Goal: Task Accomplishment & Management: Manage account settings

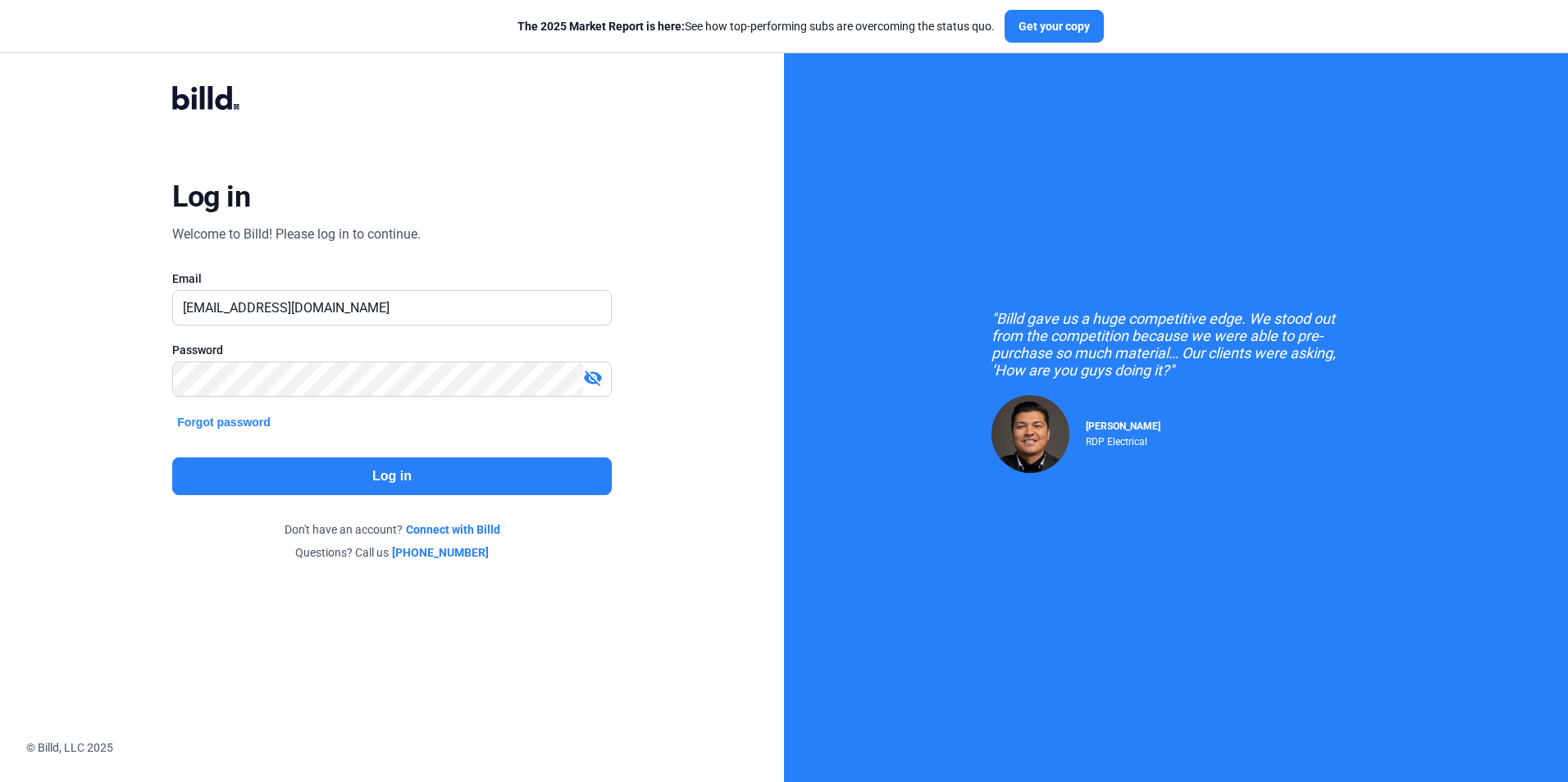
drag, startPoint x: 222, startPoint y: 306, endPoint x: 137, endPoint y: 334, distance: 89.5
click at [131, 332] on div "Log in Welcome to Billd! Please log in to continue. Email [EMAIL_ADDRESS][DOMAI…" at bounding box center [392, 324] width 564 height 538
type input "[EMAIL_ADDRESS][DOMAIN_NAME]"
click at [413, 484] on button "Log in" at bounding box center [392, 476] width 439 height 38
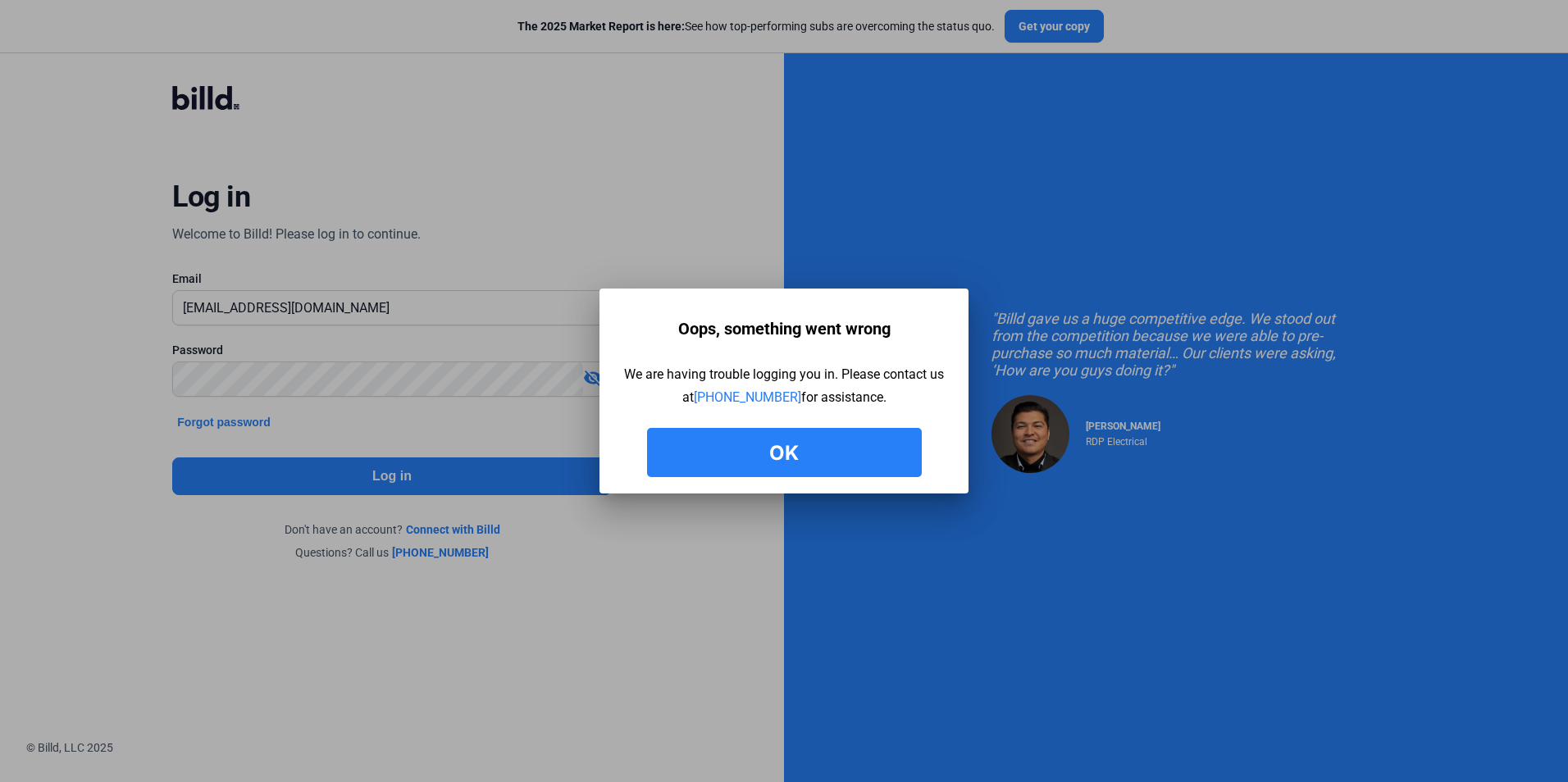
click at [793, 449] on button "Ok" at bounding box center [785, 453] width 275 height 50
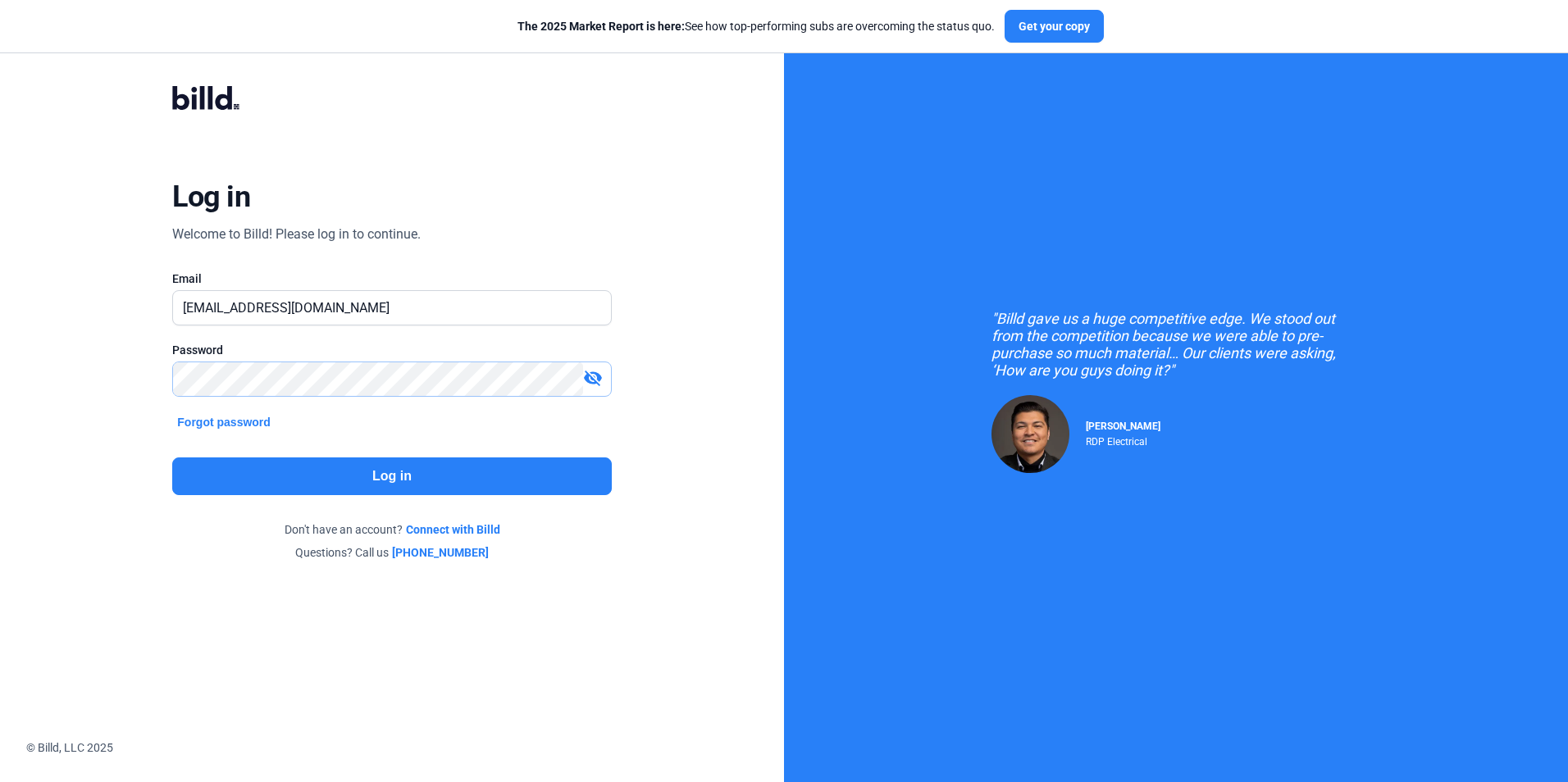
click at [0, 415] on html "We value your privacy We use cookies to enhance your browsing experience, serve…" at bounding box center [784, 391] width 1568 height 782
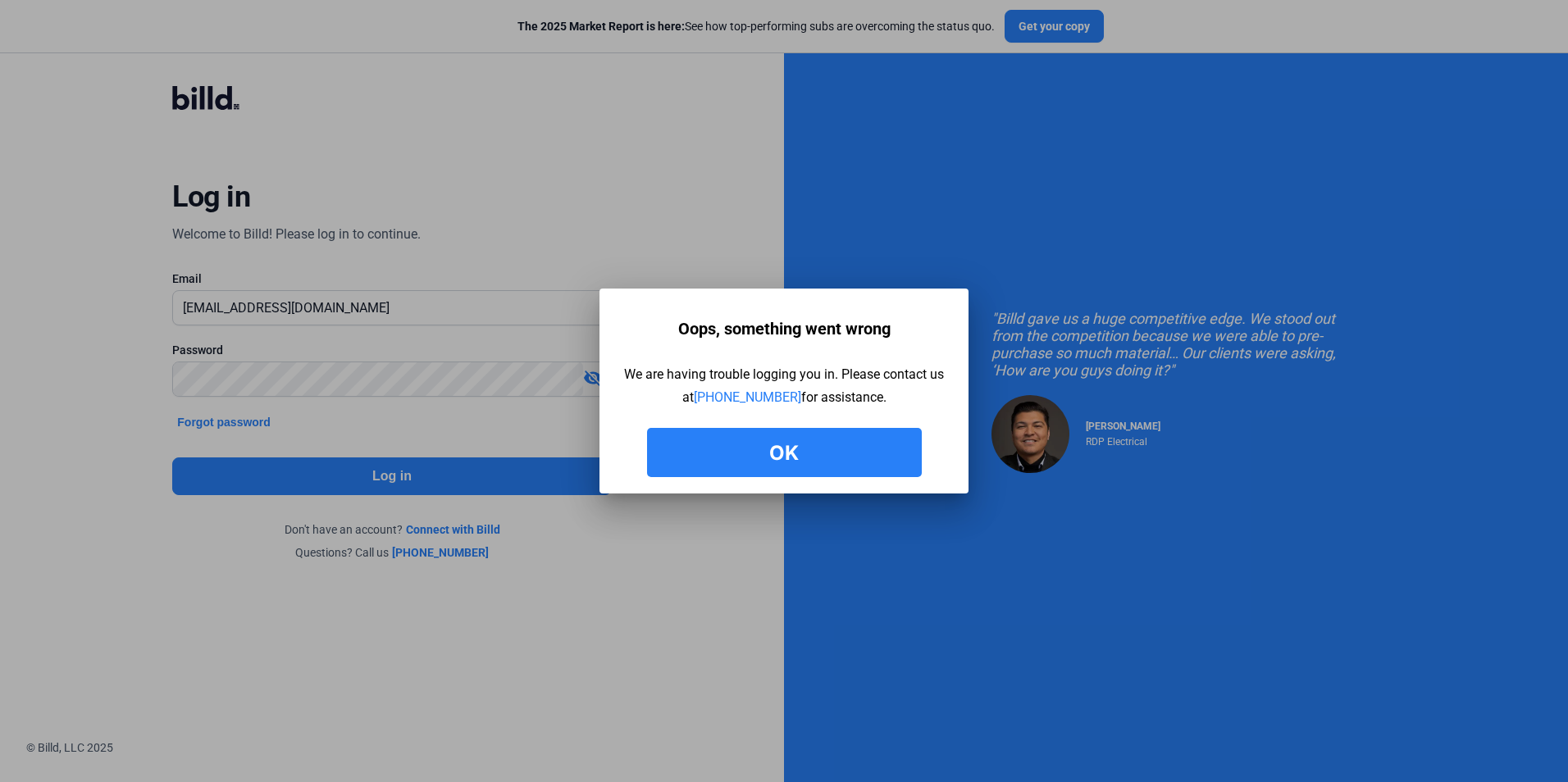
click at [797, 467] on button "Ok" at bounding box center [785, 453] width 275 height 50
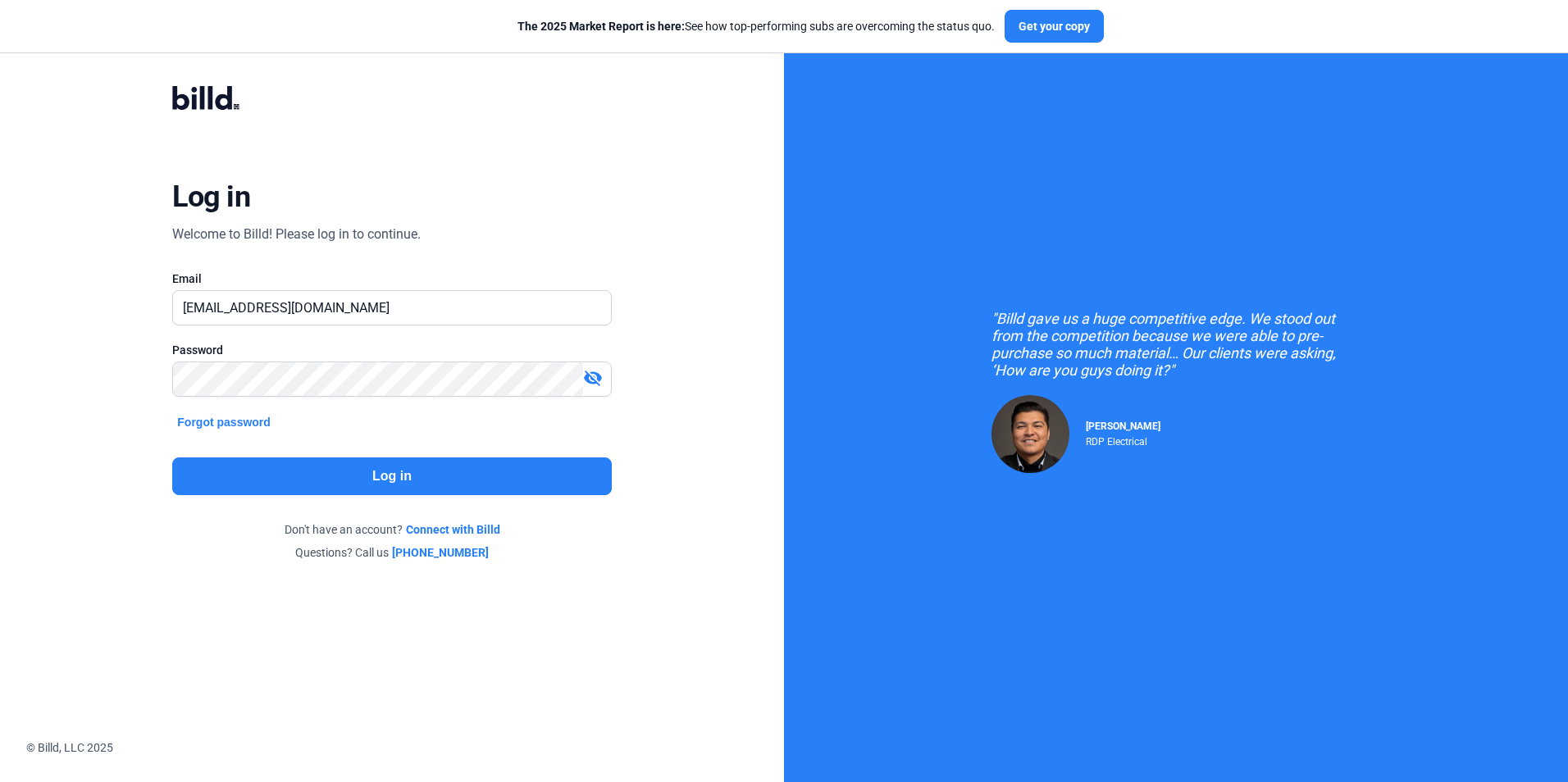
click at [218, 421] on button "Forgot password" at bounding box center [223, 422] width 103 height 18
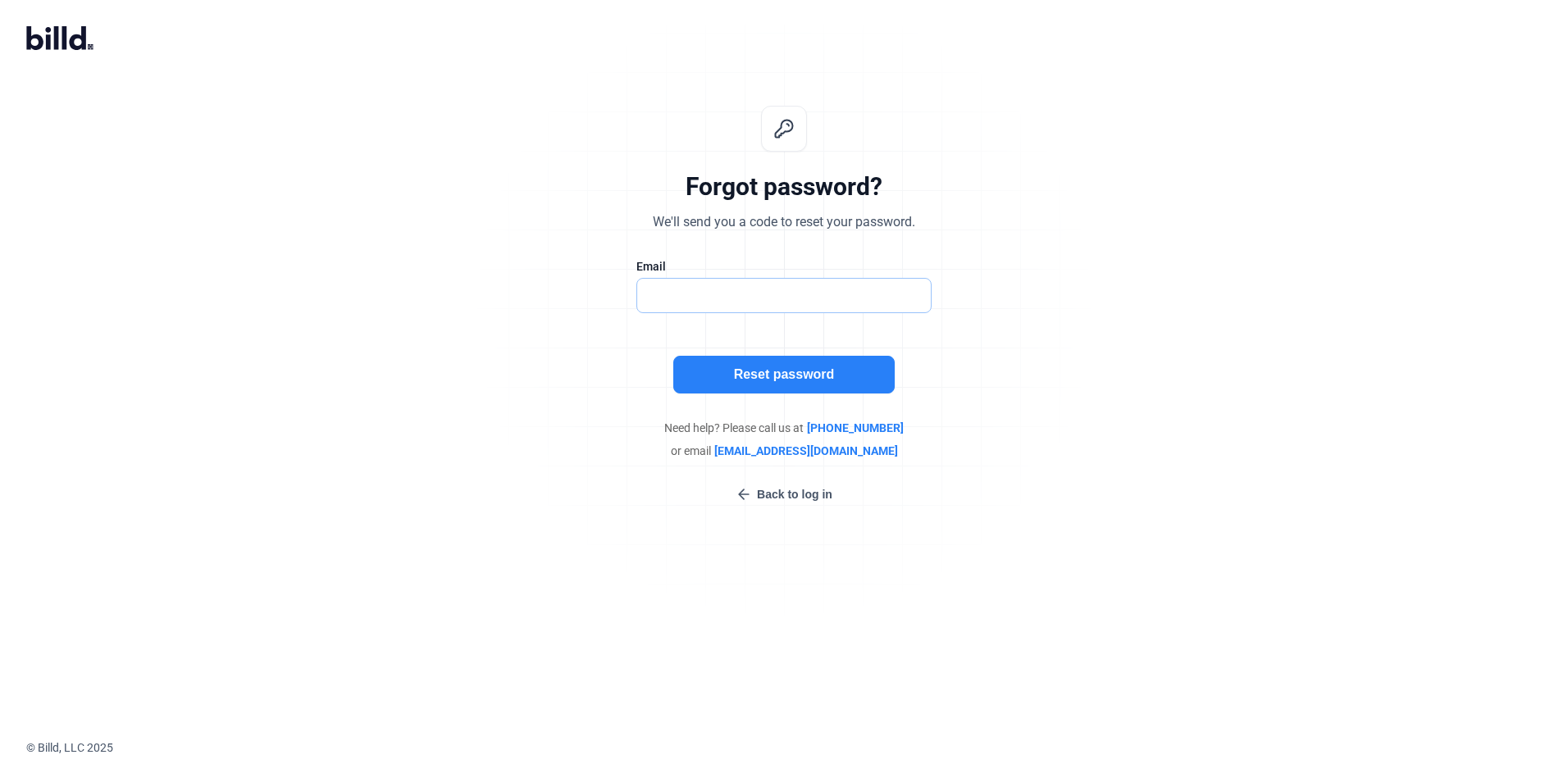
click at [765, 283] on input "text" at bounding box center [774, 295] width 276 height 33
type input "[EMAIL_ADDRESS][DOMAIN_NAME]"
click at [768, 375] on button "Reset password" at bounding box center [784, 375] width 222 height 38
